Goal: Information Seeking & Learning: Learn about a topic

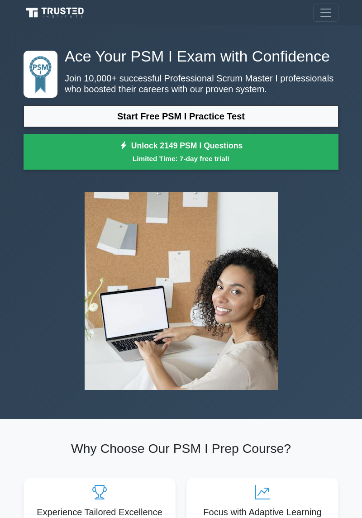
click at [241, 119] on link "Start Free PSM I Practice Test" at bounding box center [181, 116] width 315 height 22
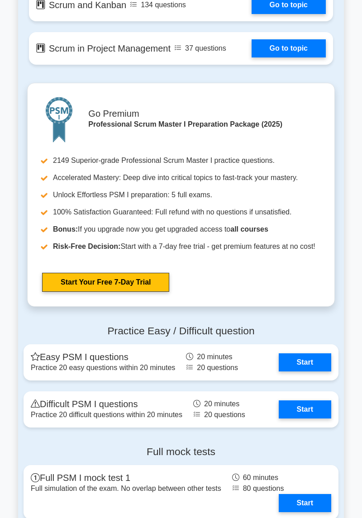
scroll to position [2007, 0]
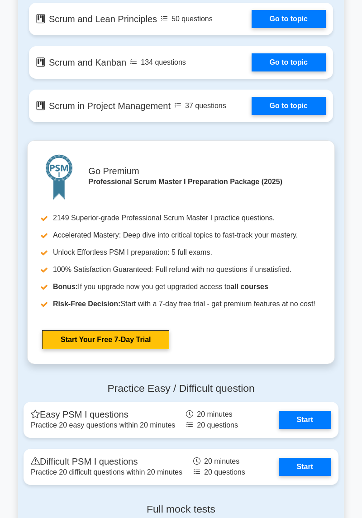
click at [304, 420] on link "Start" at bounding box center [305, 420] width 52 height 18
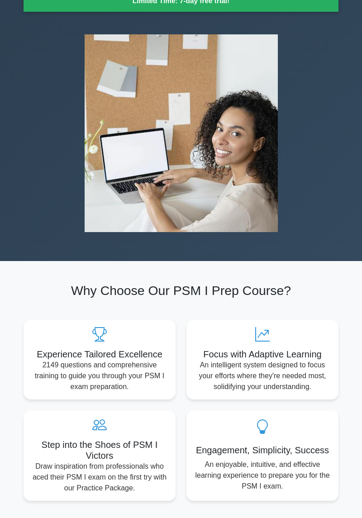
scroll to position [0, 0]
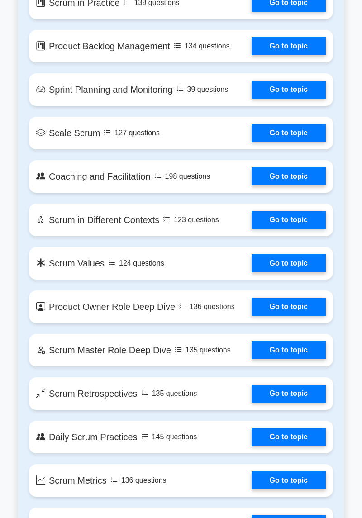
click at [304, 216] on link "Go to topic" at bounding box center [288, 220] width 74 height 18
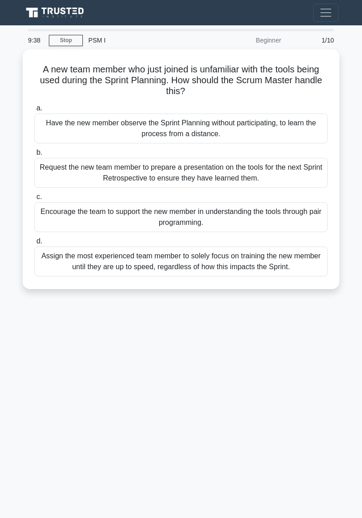
click at [279, 222] on div "Encourage the team to support the new member in understanding the tools through…" at bounding box center [180, 217] width 293 height 30
click at [34, 200] on input "c. Encourage the team to support the new member in understanding the tools thro…" at bounding box center [34, 197] width 0 height 6
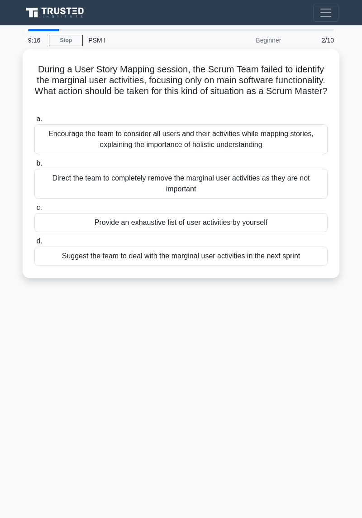
click at [234, 140] on div "Encourage the team to consider all users and their activities while mapping sto…" at bounding box center [180, 139] width 293 height 30
click at [34, 122] on input "a. Encourage the team to consider all users and their activities while mapping …" at bounding box center [34, 119] width 0 height 6
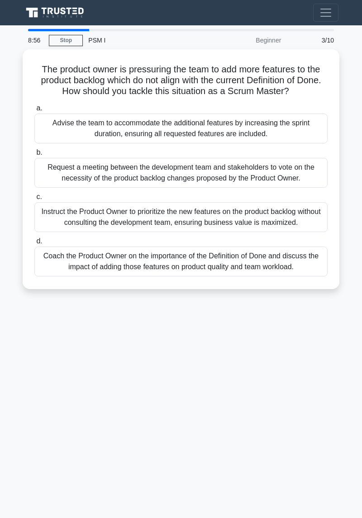
click at [284, 262] on div "Coach the Product Owner on the importance of the Definition of Done and discuss…" at bounding box center [180, 261] width 293 height 30
click at [34, 244] on input "d. Coach the Product Owner on the importance of the Definition of Done and disc…" at bounding box center [34, 241] width 0 height 6
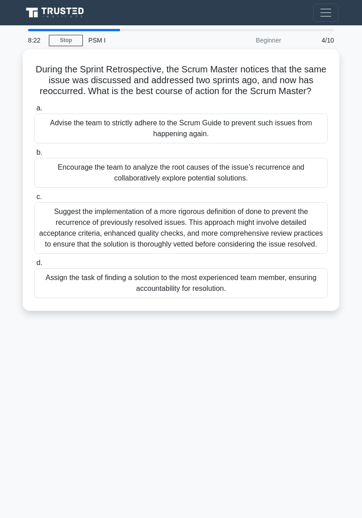
click at [289, 232] on div "Suggest the implementation of a more rigorous definition of done to prevent the…" at bounding box center [180, 228] width 293 height 52
click at [34, 200] on input "c. Suggest the implementation of a more rigorous definition of done to prevent …" at bounding box center [34, 197] width 0 height 6
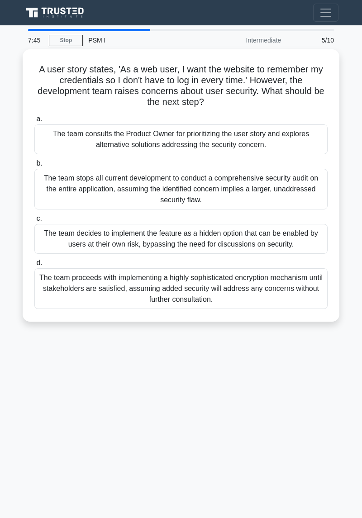
click at [296, 137] on div "The team consults the Product Owner for prioritizing the user story and explore…" at bounding box center [180, 139] width 293 height 30
click at [34, 122] on input "a. The team consults the Product Owner for prioritizing the user story and expl…" at bounding box center [34, 119] width 0 height 6
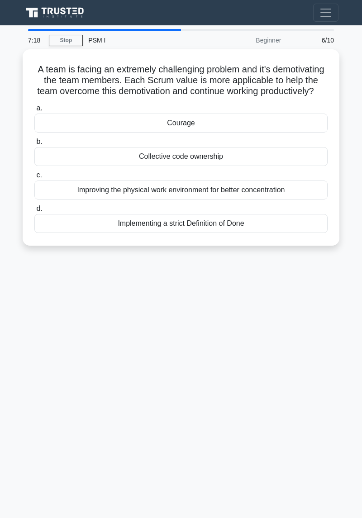
click at [231, 126] on div "Courage" at bounding box center [180, 123] width 293 height 19
click at [34, 111] on input "a. Courage" at bounding box center [34, 108] width 0 height 6
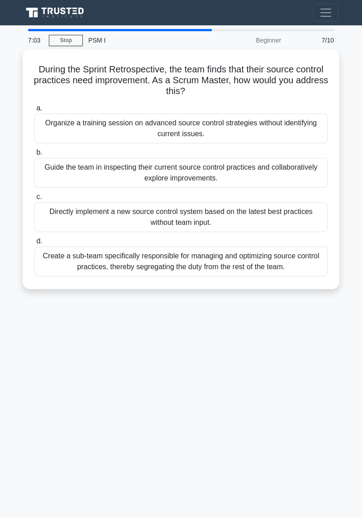
click at [284, 172] on div "Guide the team in inspecting their current source control practices and collabo…" at bounding box center [180, 173] width 293 height 30
click at [34, 156] on input "b. Guide the team in inspecting their current source control practices and coll…" at bounding box center [34, 153] width 0 height 6
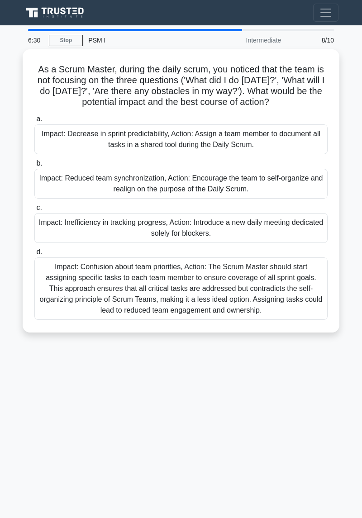
click at [291, 190] on div "Impact: Reduced team synchronization, Action: Encourage the team to self-organi…" at bounding box center [180, 184] width 293 height 30
click at [34, 166] on input "b. Impact: Reduced team synchronization, Action: Encourage the team to self-org…" at bounding box center [34, 164] width 0 height 6
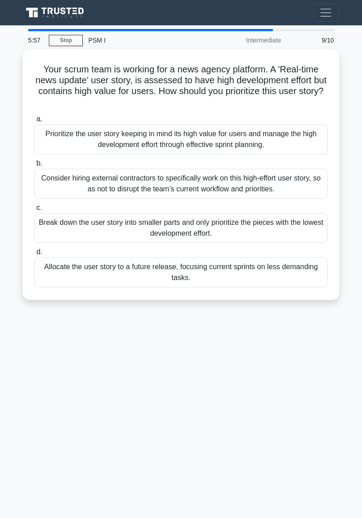
click at [279, 138] on div "Prioritize the user story keeping in mind its high value for users and manage t…" at bounding box center [180, 139] width 293 height 30
click at [34, 122] on input "a. Prioritize the user story keeping in mind its high value for users and manag…" at bounding box center [34, 119] width 0 height 6
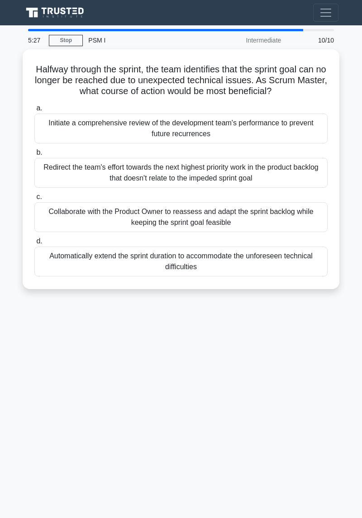
click at [240, 215] on div "Collaborate with the Product Owner to reassess and adapt the sprint backlog whi…" at bounding box center [180, 217] width 293 height 30
click at [34, 200] on input "c. Collaborate with the Product Owner to reassess and adapt the sprint backlog …" at bounding box center [34, 197] width 0 height 6
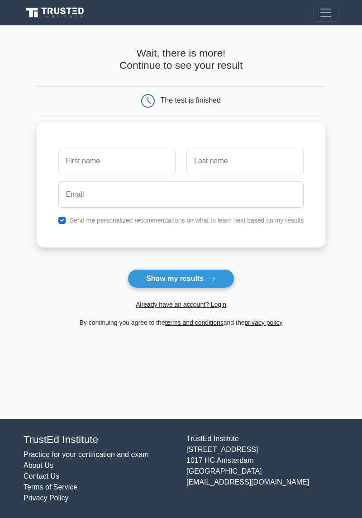
click at [126, 163] on input "text" at bounding box center [116, 161] width 117 height 26
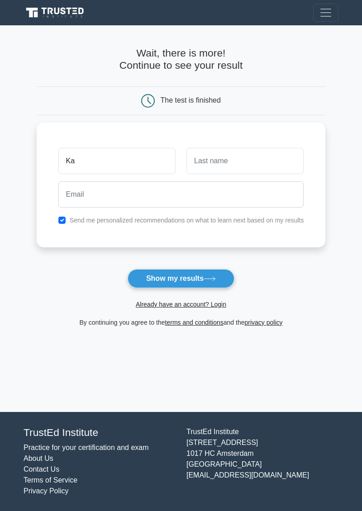
type input "kavitha"
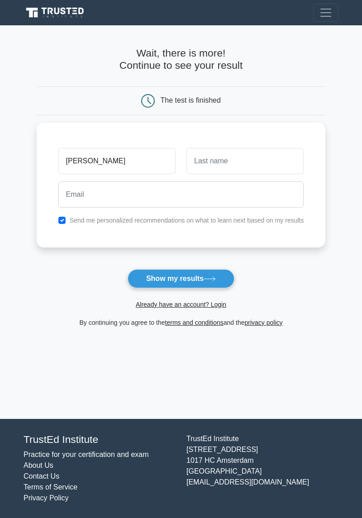
click at [211, 277] on icon at bounding box center [210, 278] width 12 height 5
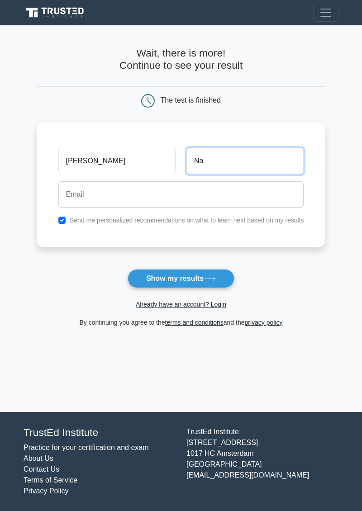
type input "nambi"
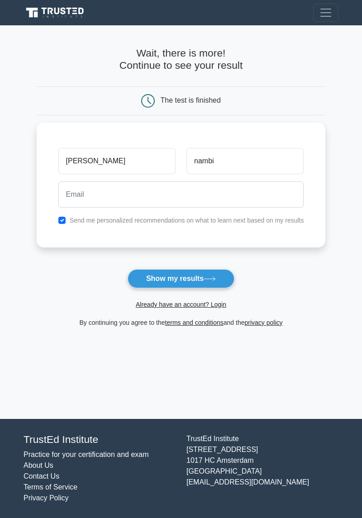
click at [193, 283] on button "Show my results" at bounding box center [181, 278] width 107 height 19
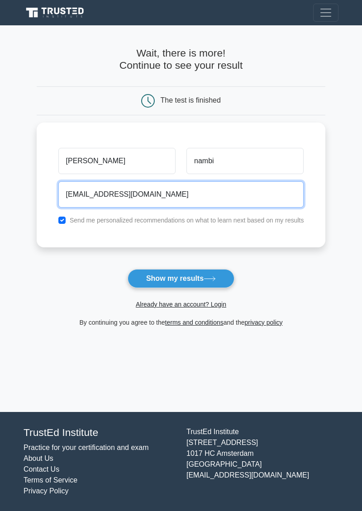
type input "kavithavsenthil@gmail.com"
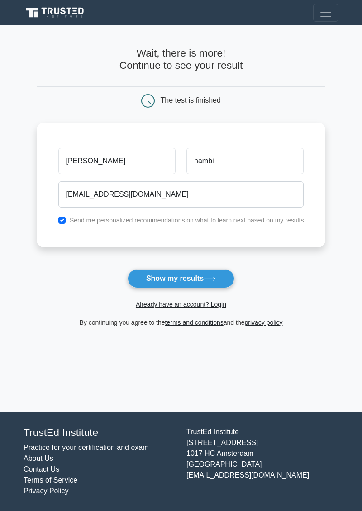
click at [197, 278] on button "Show my results" at bounding box center [181, 278] width 107 height 19
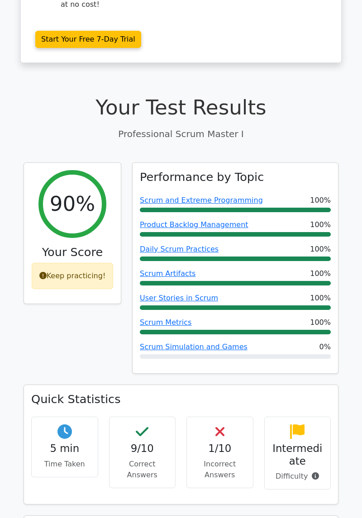
scroll to position [225, 0]
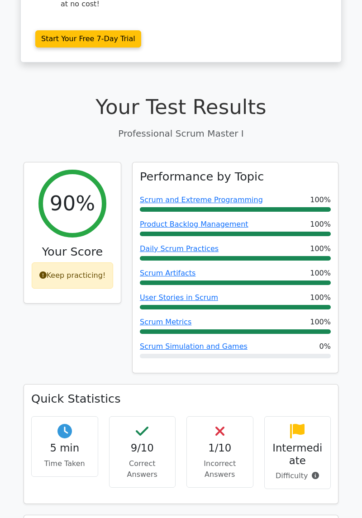
click at [206, 342] on link "Scrum Simulation and Games" at bounding box center [194, 346] width 108 height 9
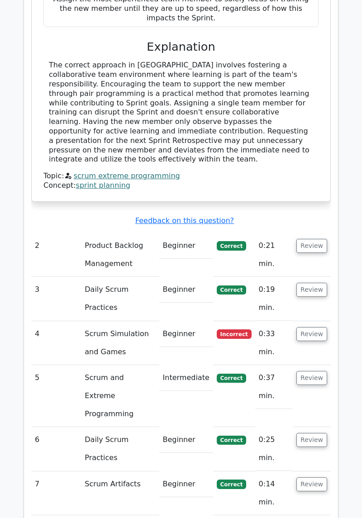
scroll to position [1069, 0]
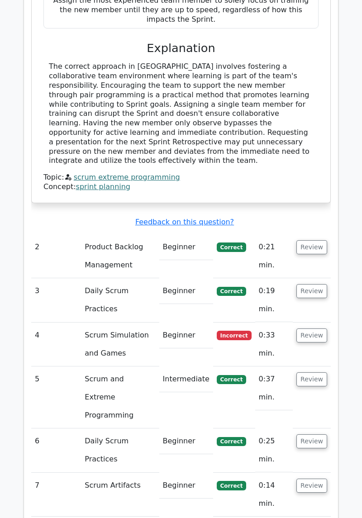
click at [136, 322] on td "Scrum Simulation and Games" at bounding box center [120, 344] width 78 height 44
click at [314, 328] on button "Review" at bounding box center [311, 335] width 31 height 14
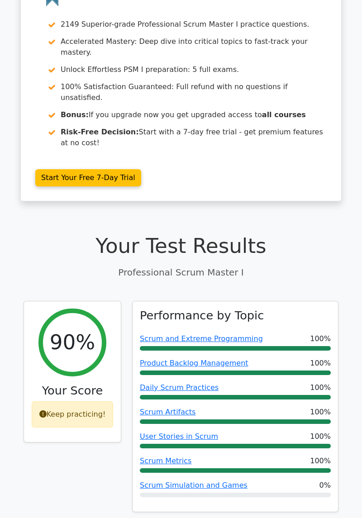
scroll to position [0, 0]
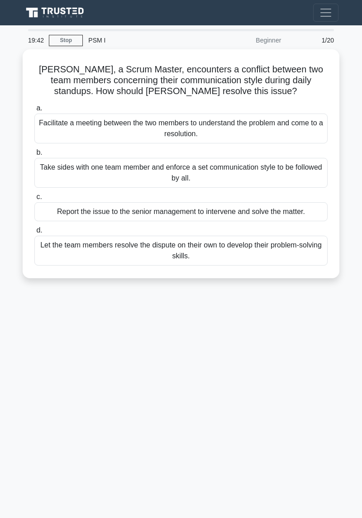
click at [307, 130] on div "Facilitate a meeting between the two members to understand the problem and come…" at bounding box center [180, 129] width 293 height 30
click at [34, 111] on input "a. Facilitate a meeting between the two members to understand the problem and c…" at bounding box center [34, 108] width 0 height 6
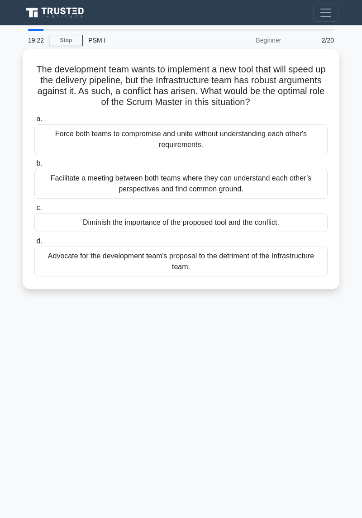
click at [299, 186] on div "Facilitate a meeting between both teams where they can understand each other’s …" at bounding box center [180, 184] width 293 height 30
click at [34, 166] on input "b. Facilitate a meeting between both teams where they can understand each other…" at bounding box center [34, 164] width 0 height 6
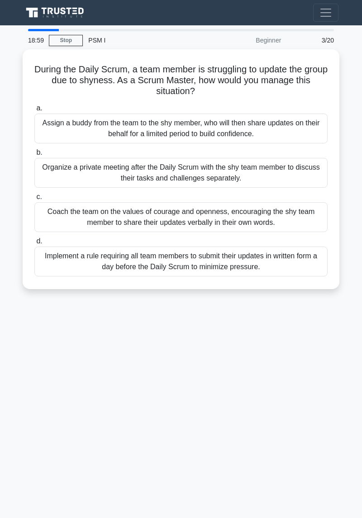
click at [305, 217] on div "Coach the team on the values of courage and openness, encouraging the shy team …" at bounding box center [180, 217] width 293 height 30
click at [34, 200] on input "c. Coach the team on the values of courage and openness, encouraging the shy te…" at bounding box center [34, 197] width 0 height 6
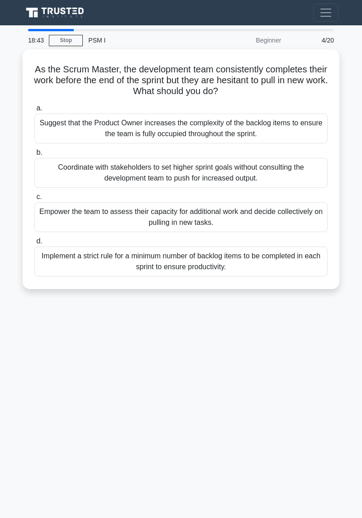
click at [307, 218] on div "Empower the team to assess their capacity for additional work and decide collec…" at bounding box center [180, 217] width 293 height 30
click at [34, 200] on input "c. Empower the team to assess their capacity for additional work and decide col…" at bounding box center [34, 197] width 0 height 6
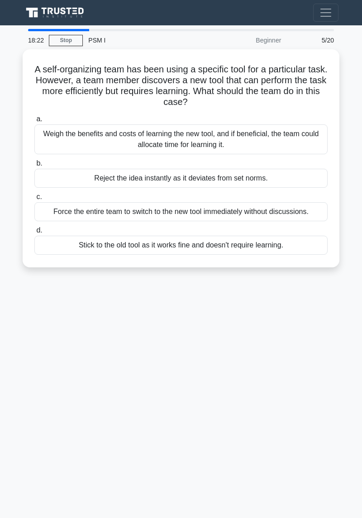
click at [308, 142] on div "Weigh the benefits and costs of learning the new tool, and if beneficial, the t…" at bounding box center [180, 139] width 293 height 30
click at [34, 122] on input "a. Weigh the benefits and costs of learning the new tool, and if beneficial, th…" at bounding box center [34, 119] width 0 height 6
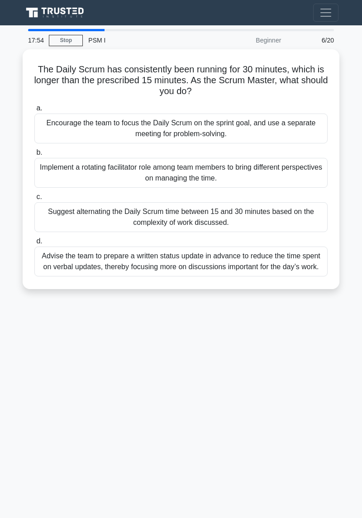
click at [299, 123] on div "Encourage the team to focus the Daily Scrum on the sprint goal, and use a separ…" at bounding box center [180, 129] width 293 height 30
click at [34, 111] on input "a. Encourage the team to focus the Daily Scrum on the sprint goal, and use a se…" at bounding box center [34, 108] width 0 height 6
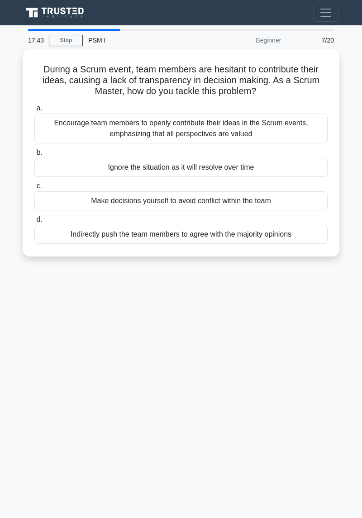
click at [258, 119] on div "Encourage team members to openly contribute their ideas in the Scrum events, em…" at bounding box center [180, 129] width 293 height 30
click at [34, 111] on input "a. Encourage team members to openly contribute their ideas in the Scrum events,…" at bounding box center [34, 108] width 0 height 6
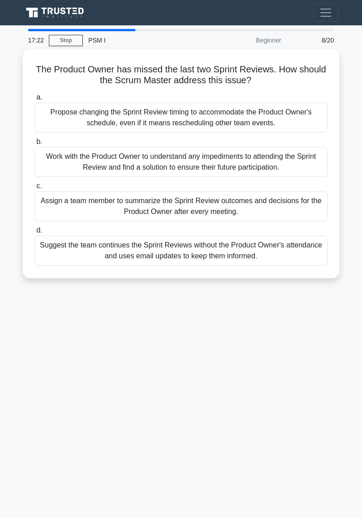
click at [274, 161] on div "Work with the Product Owner to understand any impediments to attending the Spri…" at bounding box center [180, 162] width 293 height 30
click at [34, 145] on input "b. Work with the Product Owner to understand any impediments to attending the S…" at bounding box center [34, 142] width 0 height 6
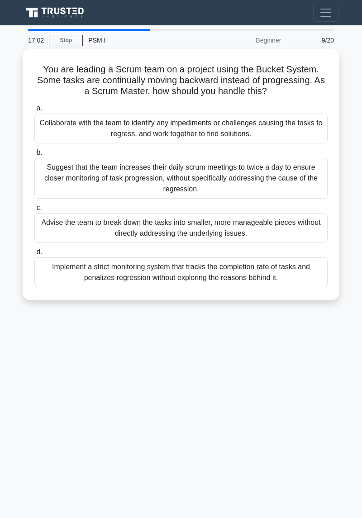
click at [59, 111] on label "a. Collaborate with the team to identify any impediments or challenges causing …" at bounding box center [180, 123] width 293 height 41
click at [34, 111] on input "a. Collaborate with the team to identify any impediments or challenges causing …" at bounding box center [34, 108] width 0 height 6
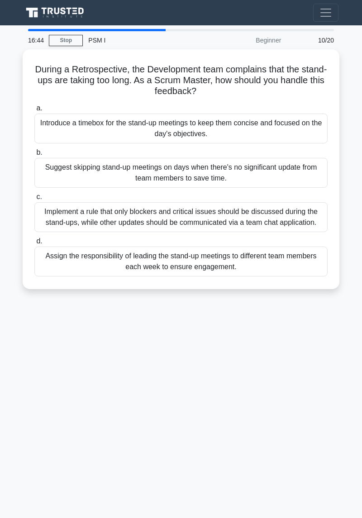
click at [83, 128] on div "Introduce a timebox for the stand-up meetings to keep them concise and focused …" at bounding box center [180, 129] width 293 height 30
click at [34, 111] on input "a. Introduce a timebox for the stand-up meetings to keep them concise and focus…" at bounding box center [34, 108] width 0 height 6
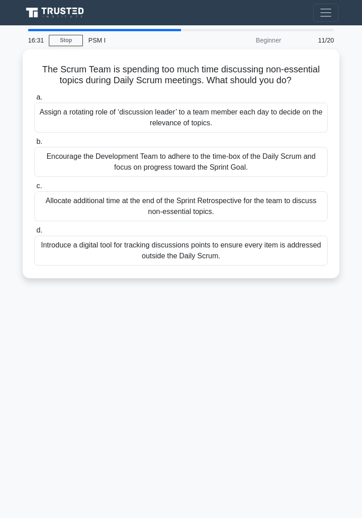
click at [104, 171] on div "Encourage the Development Team to adhere to the time-box of the Daily Scrum and…" at bounding box center [180, 162] width 293 height 30
click at [34, 145] on input "b. Encourage the Development Team to adhere to the time-box of the Daily Scrum …" at bounding box center [34, 142] width 0 height 6
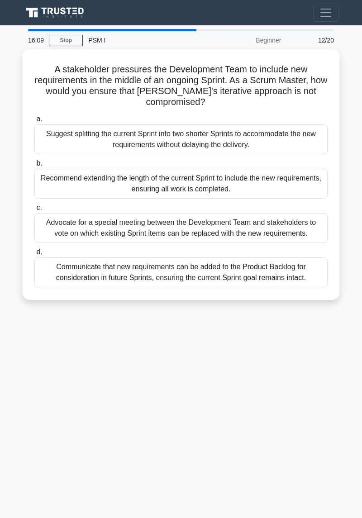
click at [286, 271] on div "Communicate that new requirements can be added to the Product Backlog for consi…" at bounding box center [180, 272] width 293 height 30
click at [34, 255] on input "d. Communicate that new requirements can be added to the Product Backlog for co…" at bounding box center [34, 252] width 0 height 6
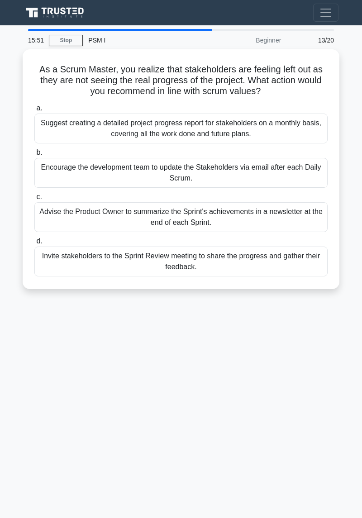
click at [282, 258] on div "Invite stakeholders to the Sprint Review meeting to share the progress and gath…" at bounding box center [180, 261] width 293 height 30
click at [34, 244] on input "d. Invite stakeholders to the Sprint Review meeting to share the progress and g…" at bounding box center [34, 241] width 0 height 6
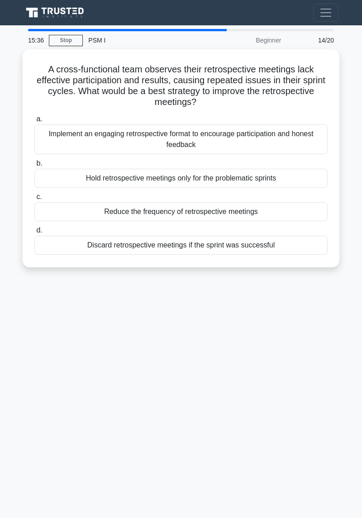
click at [247, 135] on div "Implement an engaging retrospective format to encourage participation and hones…" at bounding box center [180, 139] width 293 height 30
click at [34, 122] on input "a. Implement an engaging retrospective format to encourage participation and ho…" at bounding box center [34, 119] width 0 height 6
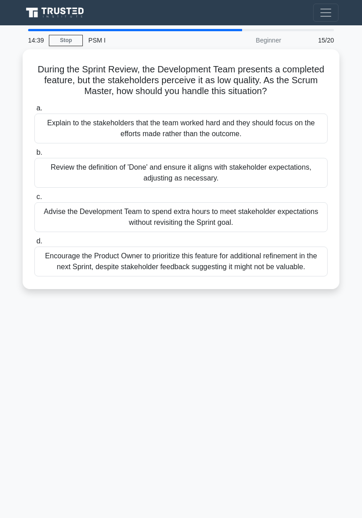
click at [237, 176] on div "Review the definition of 'Done' and ensure it aligns with stakeholder expectati…" at bounding box center [180, 173] width 293 height 30
click at [34, 156] on input "b. Review the definition of 'Done' and ensure it aligns with stakeholder expect…" at bounding box center [34, 153] width 0 height 6
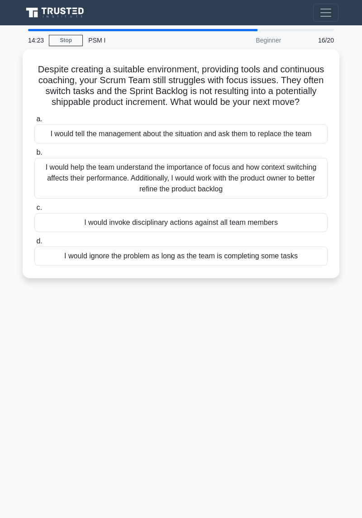
click at [248, 176] on div "I would help the team understand the importance of focus and how context switch…" at bounding box center [180, 178] width 293 height 41
click at [34, 156] on input "b. I would help the team understand the importance of focus and how context swi…" at bounding box center [34, 153] width 0 height 6
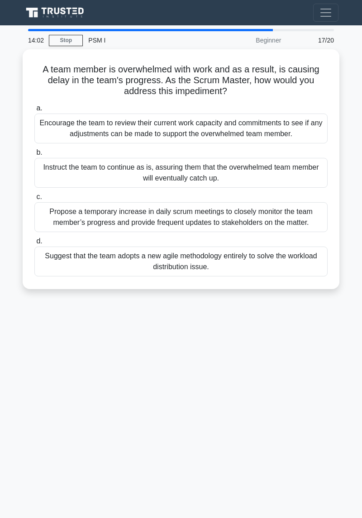
click at [299, 126] on div "Encourage the team to review their current work capacity and commitments to see…" at bounding box center [180, 129] width 293 height 30
click at [34, 111] on input "a. Encourage the team to review their current work capacity and commitments to …" at bounding box center [34, 108] width 0 height 6
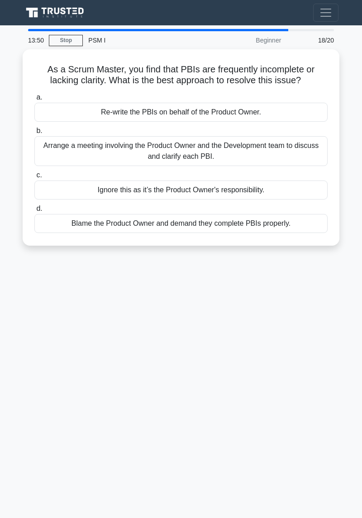
click at [284, 150] on div "Arrange a meeting involving the Product Owner and the Development team to discu…" at bounding box center [180, 151] width 293 height 30
click at [34, 134] on input "b. Arrange a meeting involving the Product Owner and the Development team to di…" at bounding box center [34, 131] width 0 height 6
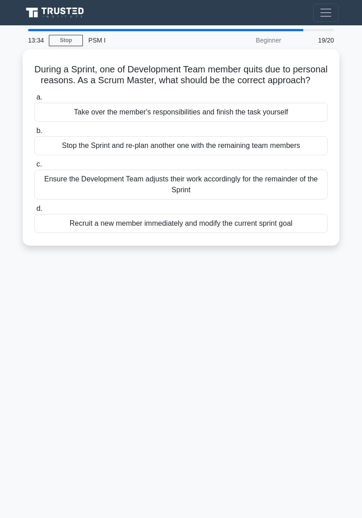
click at [270, 188] on div "Ensure the Development Team adjusts their work accordingly for the remainder of…" at bounding box center [180, 185] width 293 height 30
click at [34, 167] on input "c. Ensure the Development Team adjusts their work accordingly for the remainder…" at bounding box center [34, 164] width 0 height 6
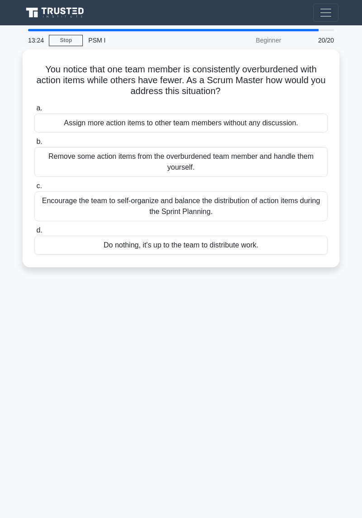
click at [263, 209] on div "Encourage the team to self-organize and balance the distribution of action item…" at bounding box center [180, 206] width 293 height 30
click at [34, 189] on input "c. Encourage the team to self-organize and balance the distribution of action i…" at bounding box center [34, 186] width 0 height 6
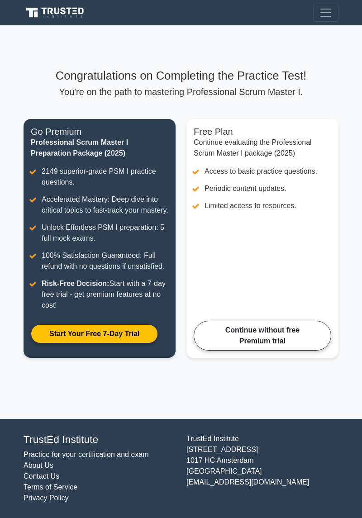
click at [294, 348] on link "Continue without free Premium trial" at bounding box center [262, 336] width 137 height 30
